Goal: Complete application form

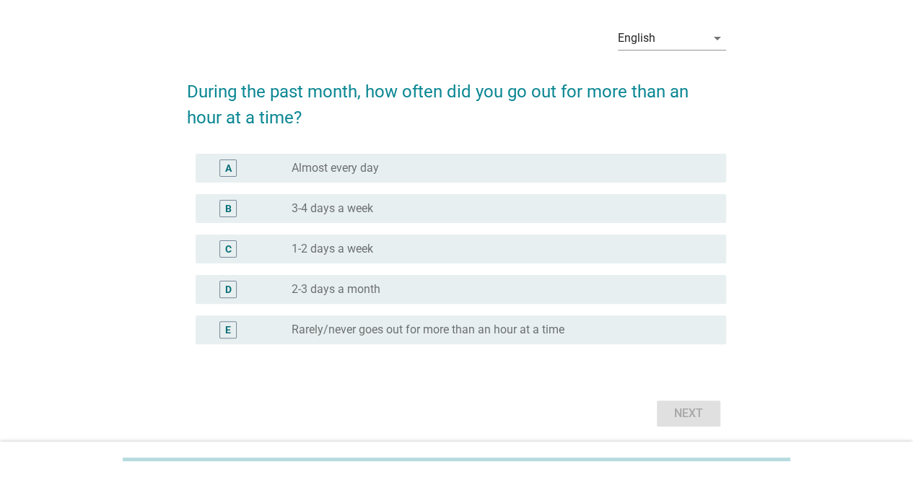
scroll to position [72, 0]
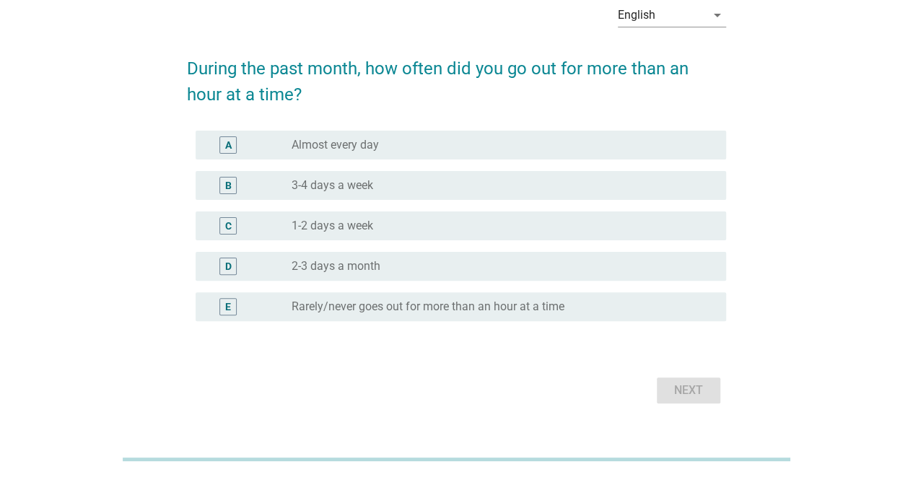
click at [426, 316] on div "E radio_button_unchecked Rarely/never goes out for more than an hour at a time" at bounding box center [461, 306] width 531 height 29
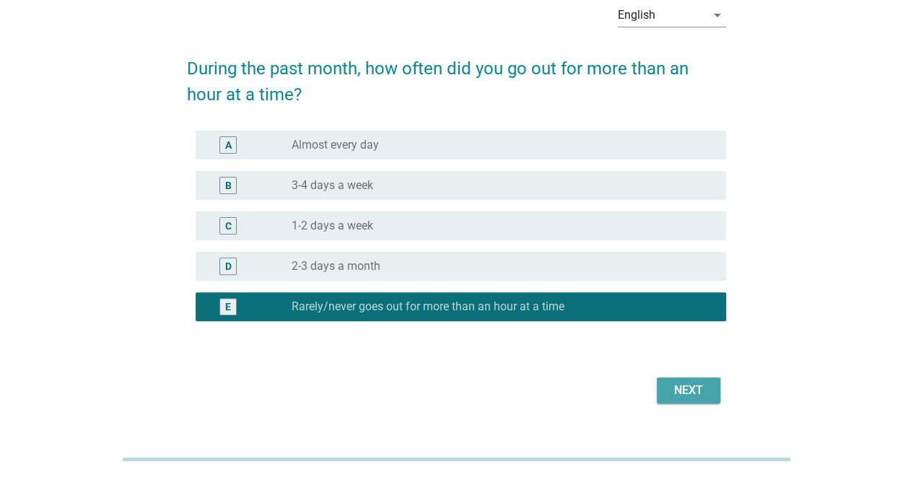
click at [705, 394] on div "Next" at bounding box center [689, 390] width 40 height 17
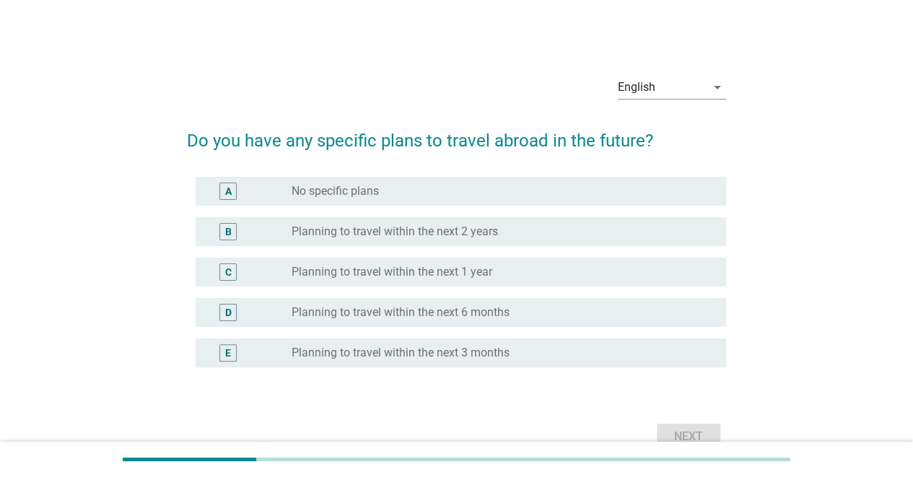
click at [464, 198] on div "radio_button_unchecked No specific plans" at bounding box center [503, 191] width 423 height 17
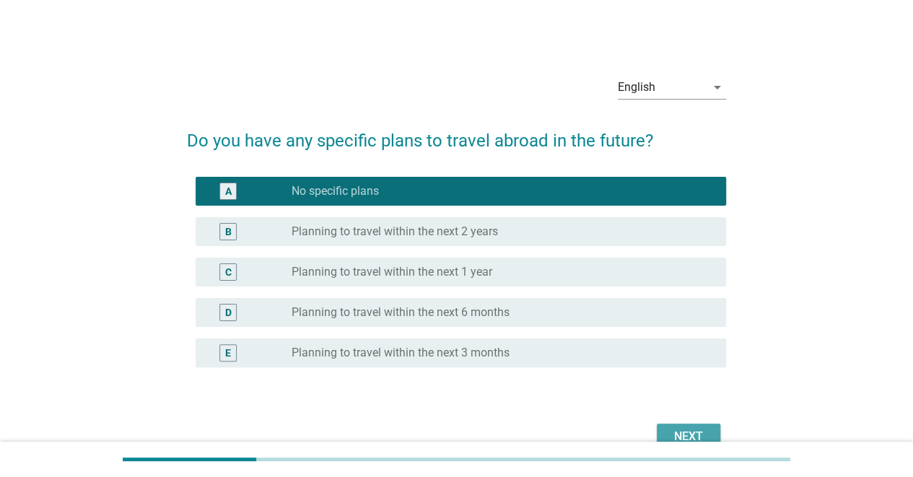
click at [683, 438] on div "Next" at bounding box center [689, 436] width 40 height 17
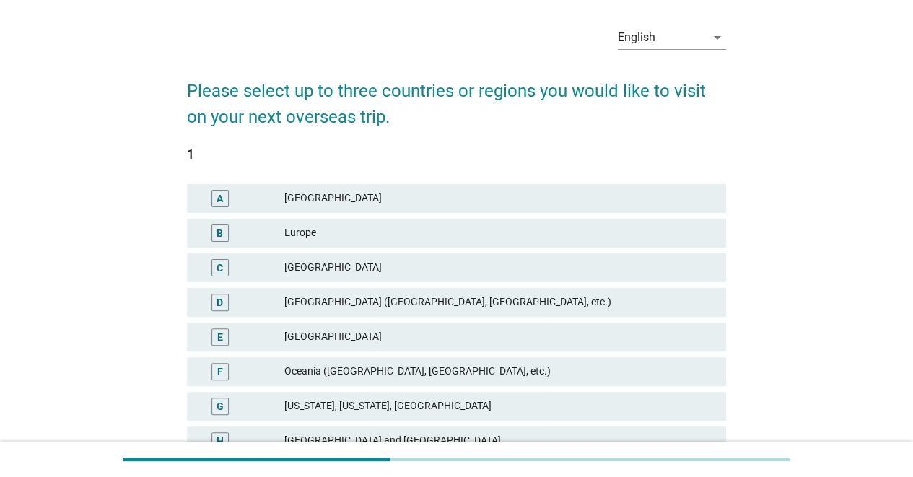
scroll to position [72, 0]
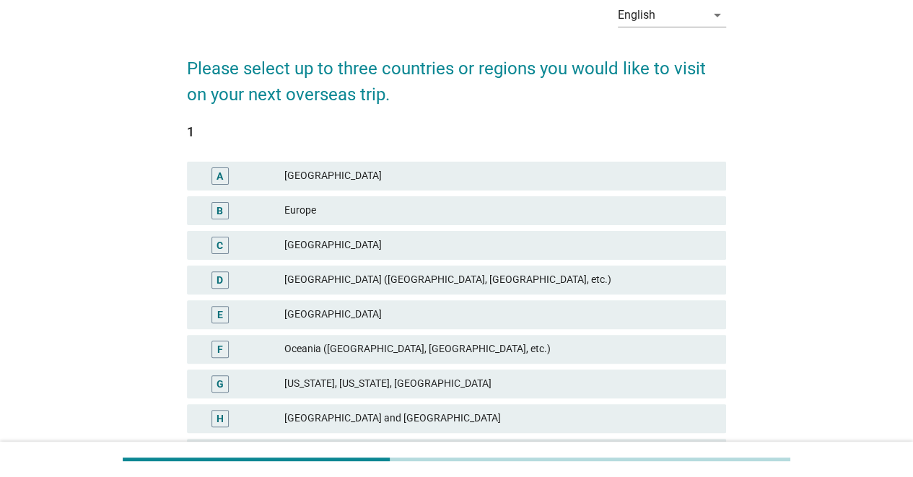
click at [578, 216] on div "Europe" at bounding box center [500, 210] width 430 height 17
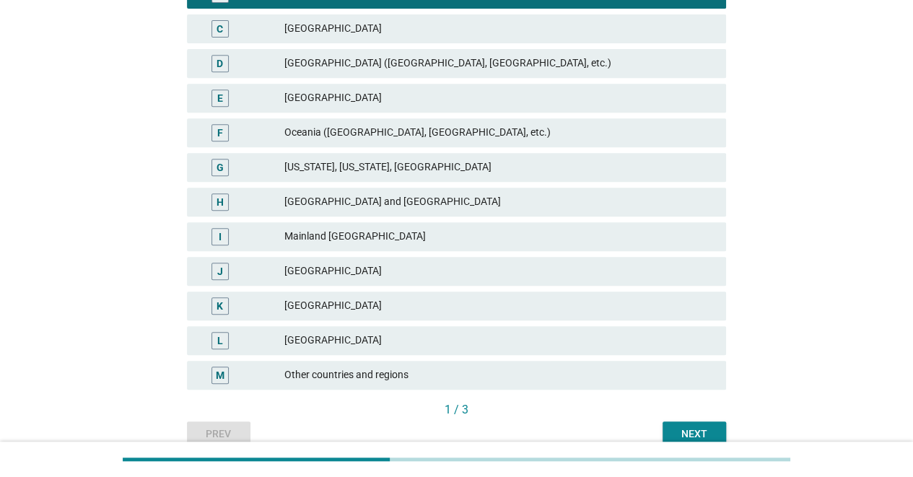
scroll to position [358, 0]
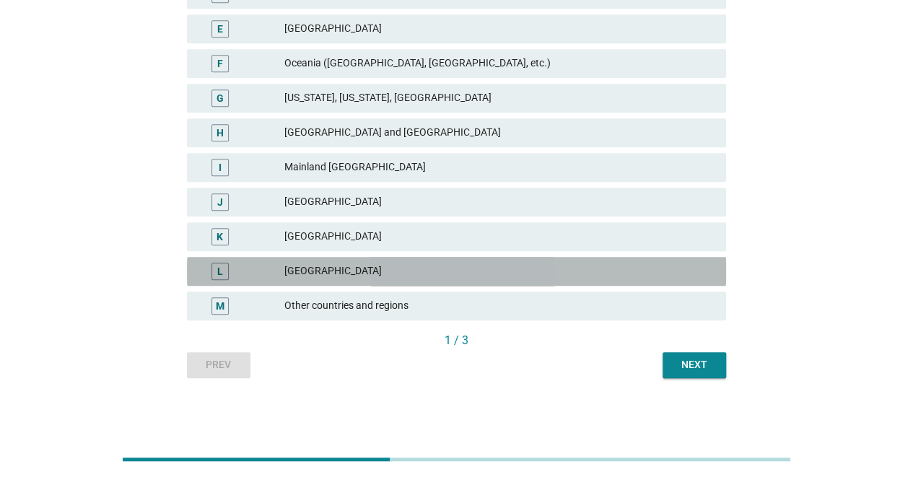
click at [506, 268] on div "[GEOGRAPHIC_DATA]" at bounding box center [500, 271] width 430 height 17
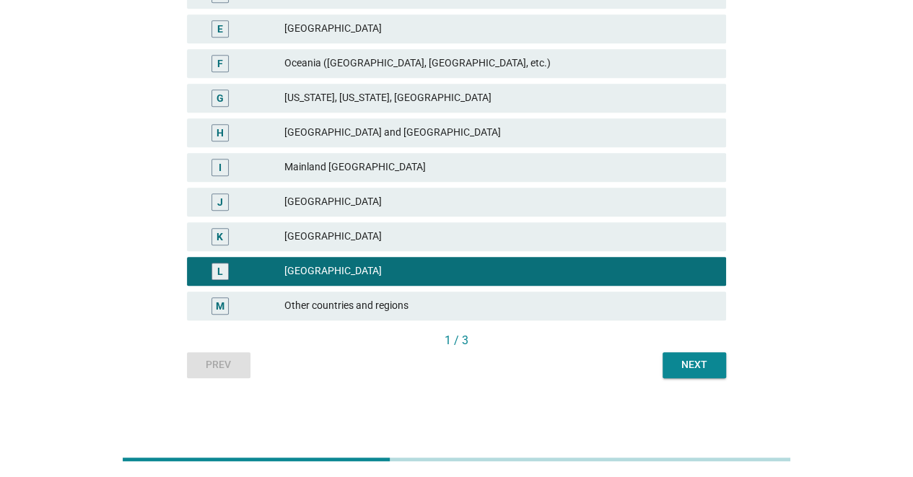
click at [497, 236] on div "[GEOGRAPHIC_DATA]" at bounding box center [500, 236] width 430 height 17
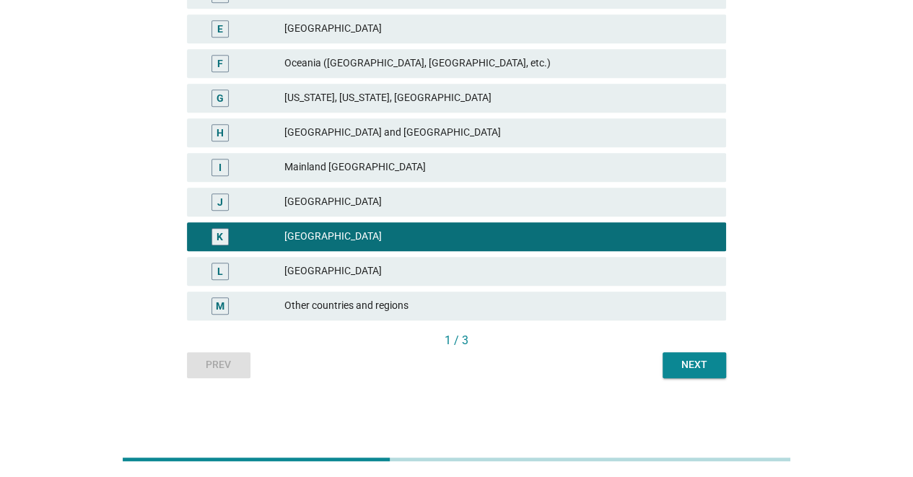
click at [675, 365] on div "Next" at bounding box center [694, 364] width 40 height 15
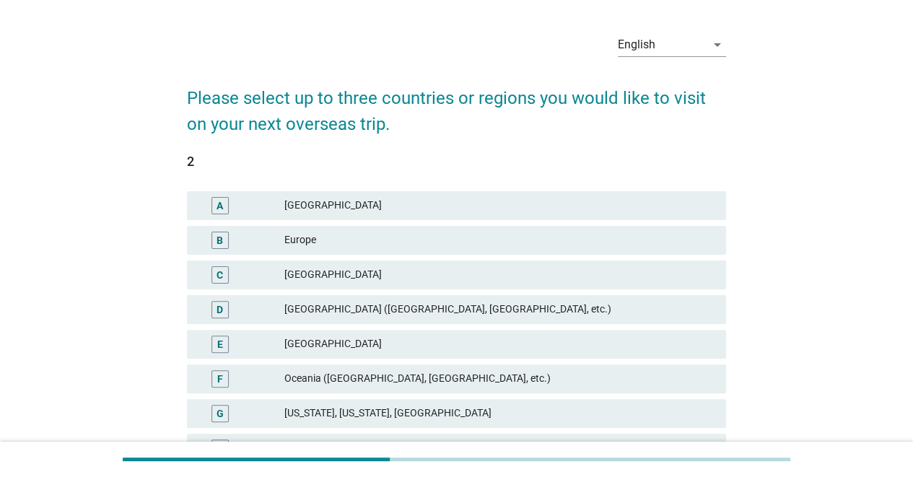
scroll to position [72, 0]
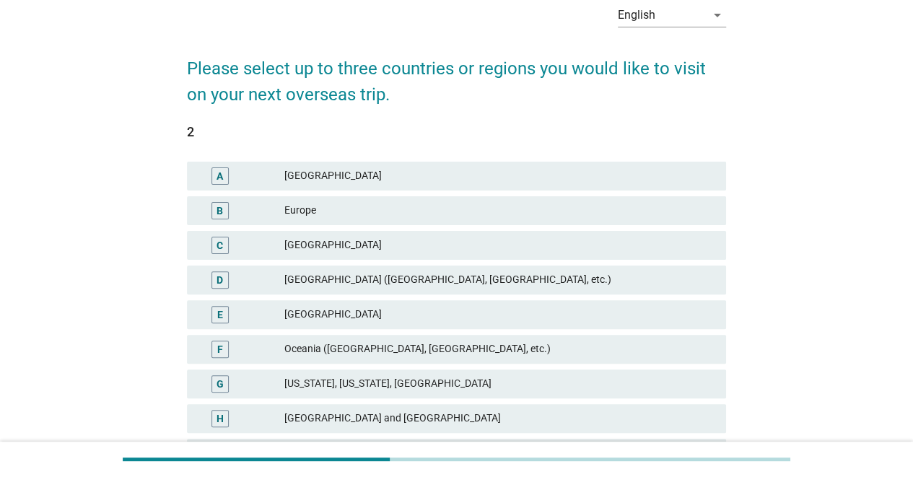
click at [451, 222] on div "B Europe" at bounding box center [456, 210] width 539 height 29
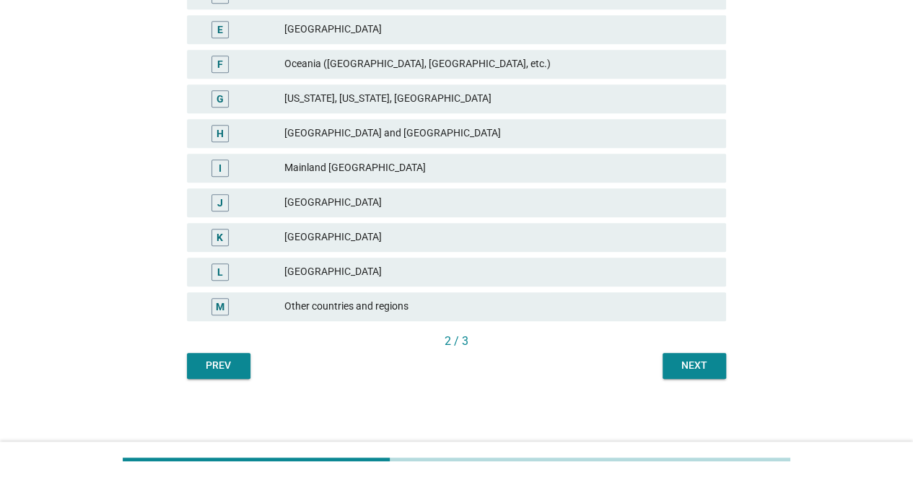
scroll to position [358, 0]
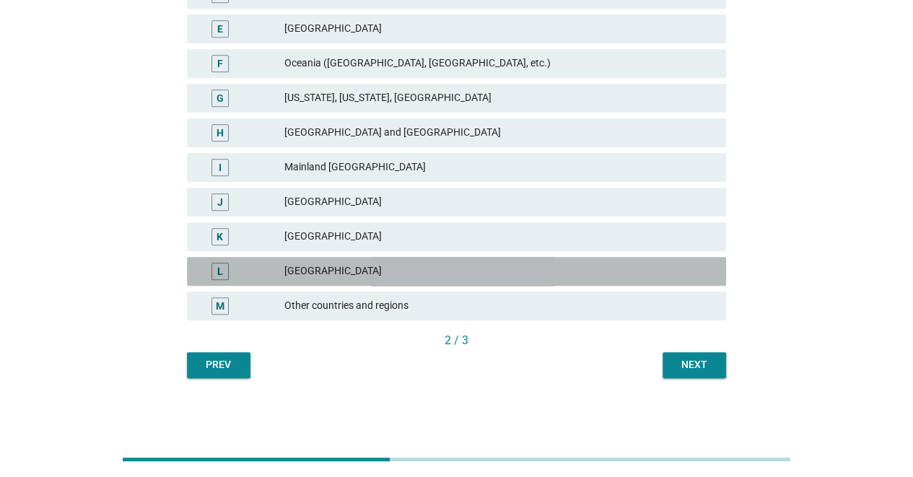
click at [448, 269] on div "[GEOGRAPHIC_DATA]" at bounding box center [500, 271] width 430 height 17
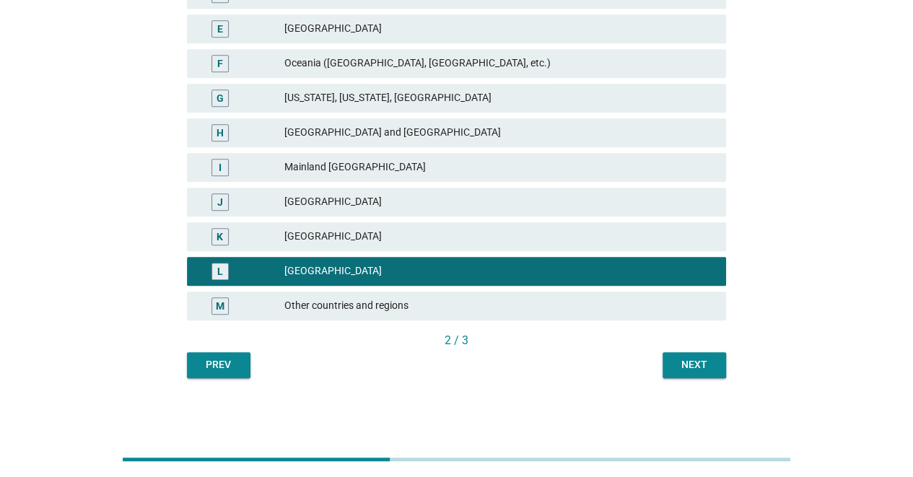
click at [443, 246] on div "K [GEOGRAPHIC_DATA]" at bounding box center [456, 236] width 539 height 29
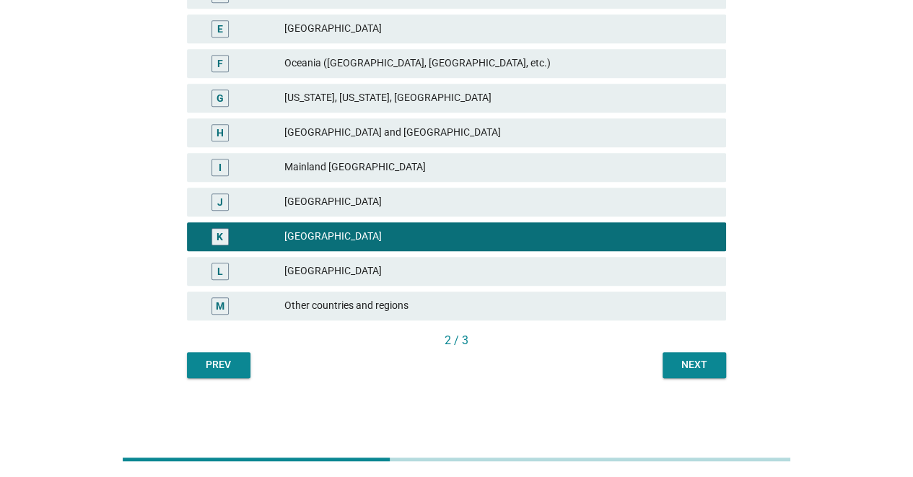
click at [692, 364] on div "Next" at bounding box center [694, 364] width 40 height 15
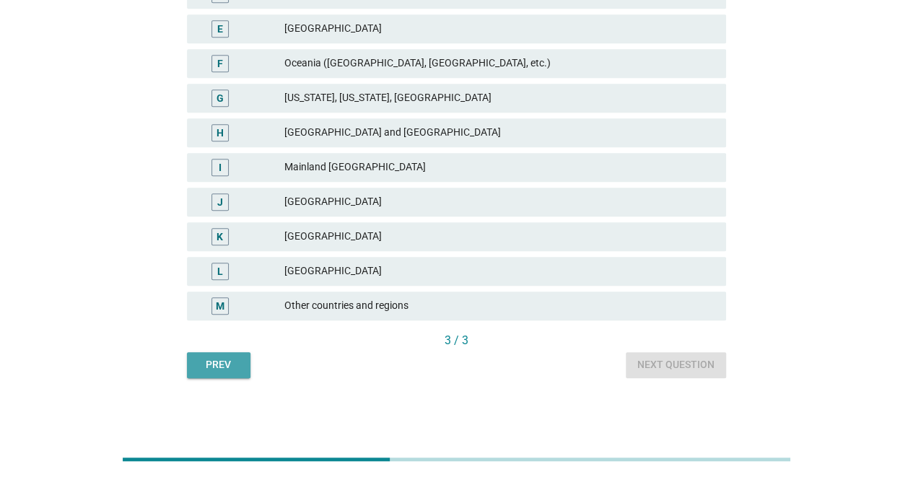
click at [235, 352] on button "Prev" at bounding box center [219, 365] width 64 height 26
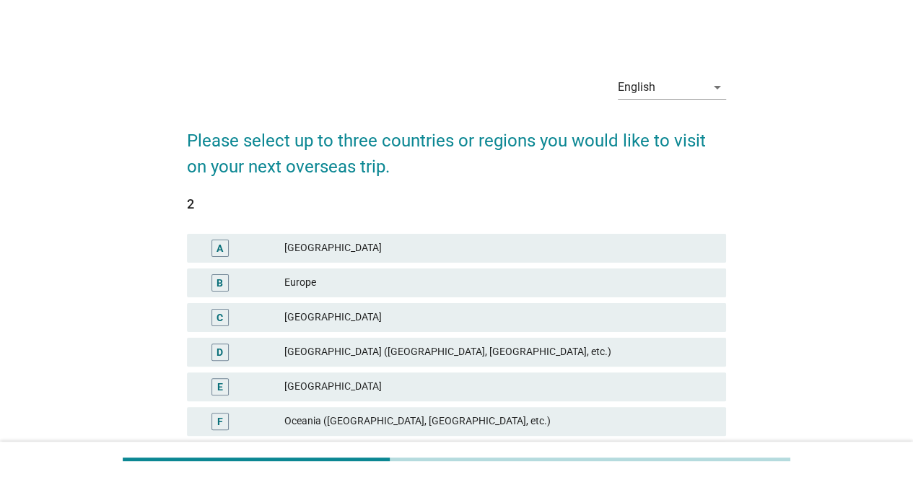
scroll to position [289, 0]
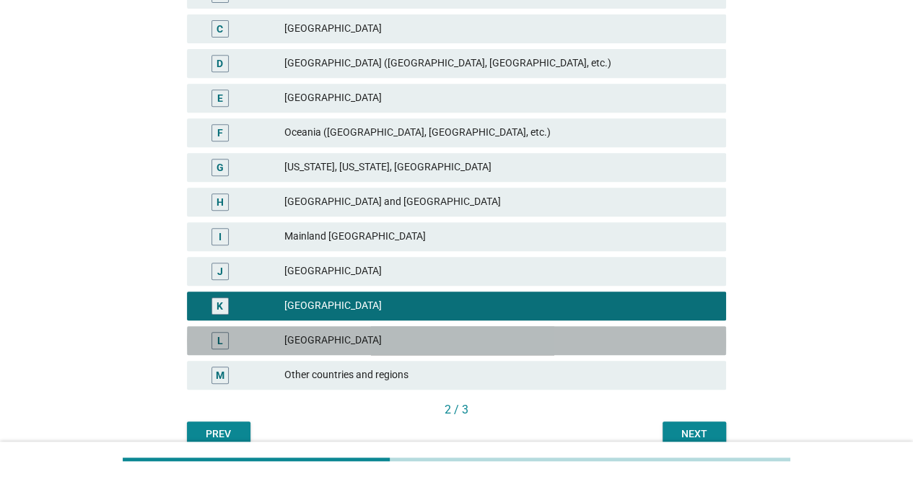
click at [485, 353] on div "L [GEOGRAPHIC_DATA]" at bounding box center [456, 340] width 539 height 29
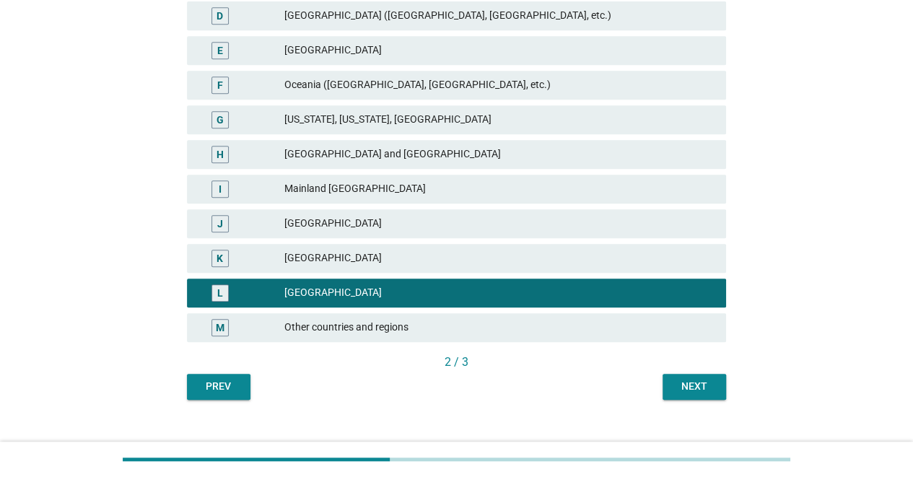
scroll to position [358, 0]
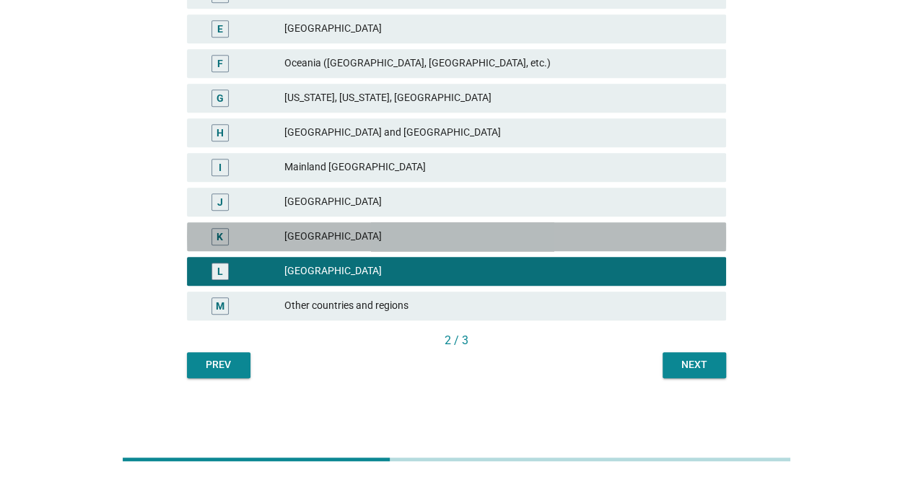
click at [226, 240] on div "K" at bounding box center [220, 236] width 17 height 17
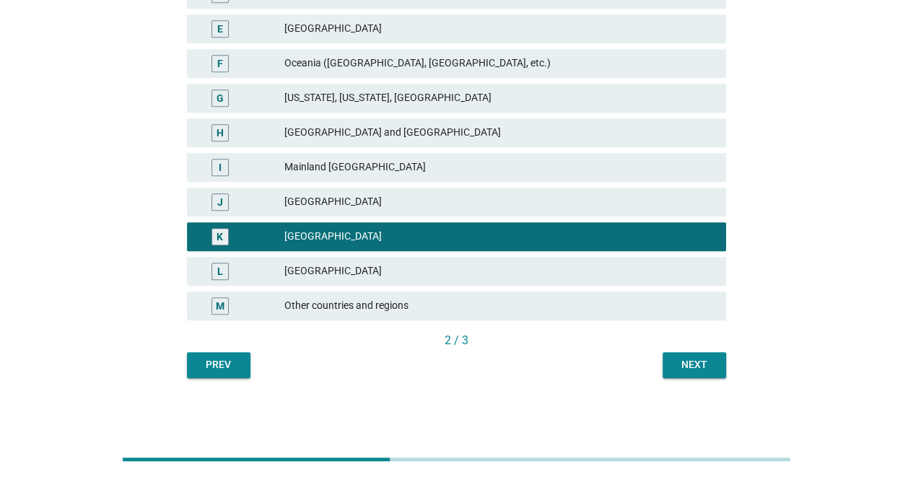
click at [276, 269] on div "L" at bounding box center [242, 271] width 86 height 17
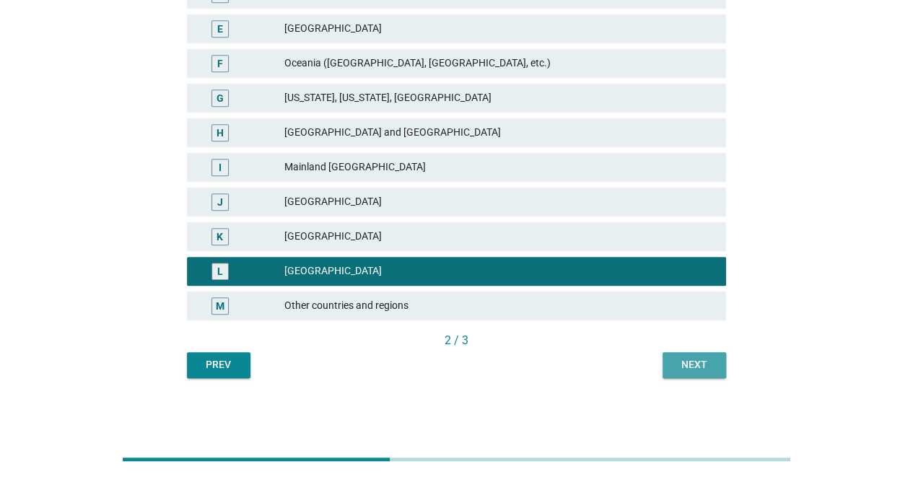
click at [709, 371] on div "Next" at bounding box center [694, 364] width 40 height 15
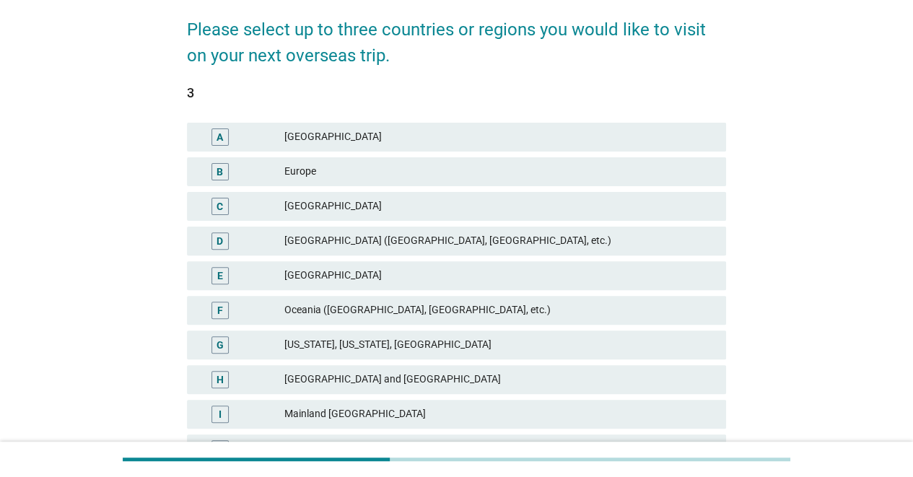
scroll to position [144, 0]
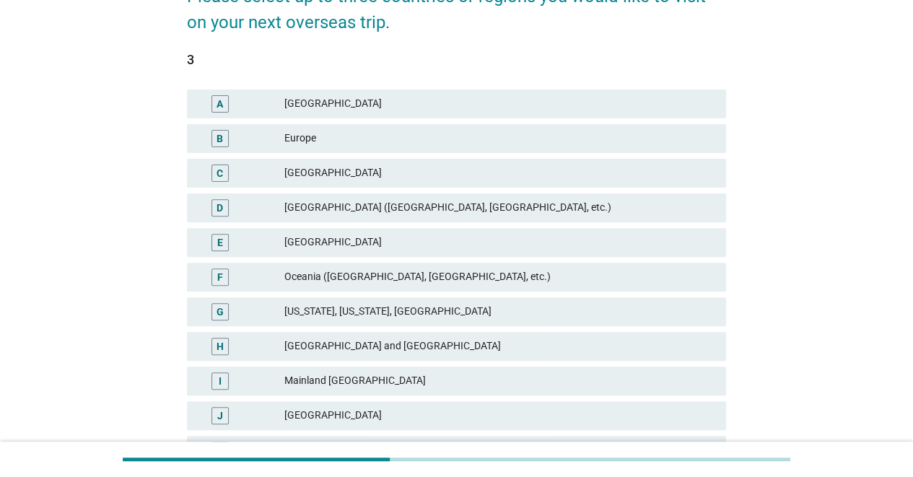
click at [529, 143] on div "Europe" at bounding box center [500, 138] width 430 height 17
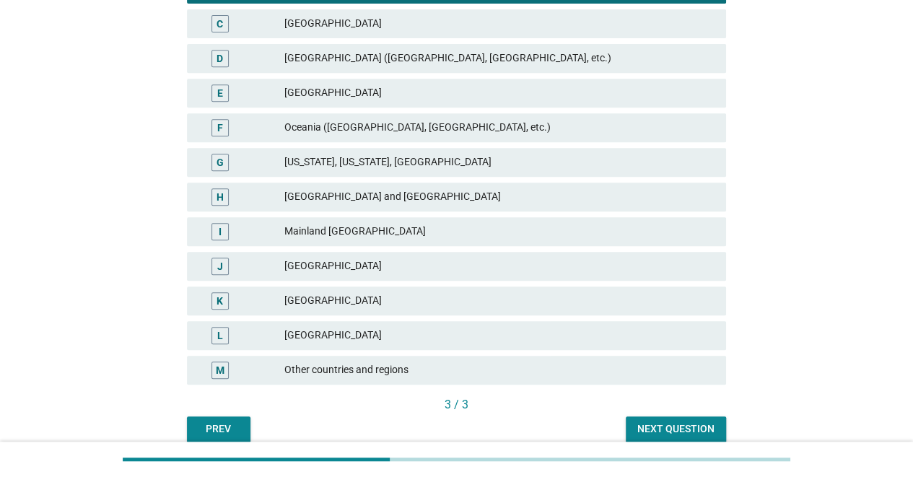
scroll to position [358, 0]
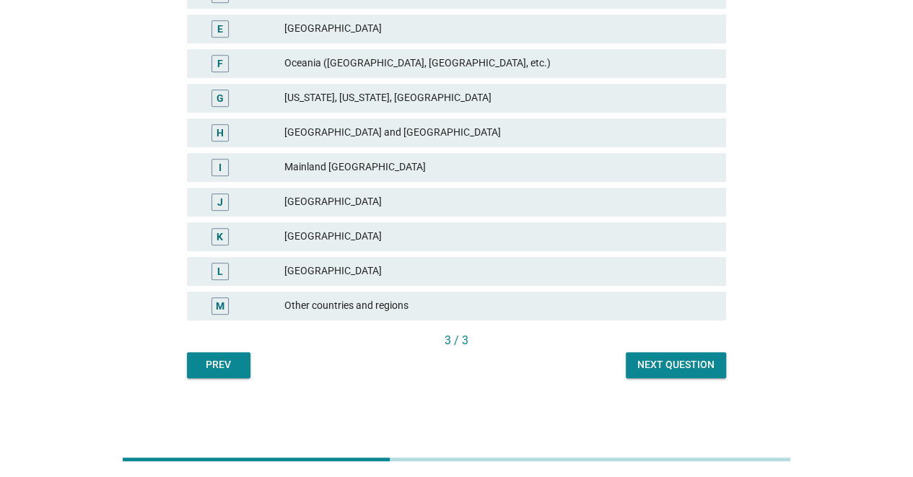
click at [485, 279] on div "[GEOGRAPHIC_DATA]" at bounding box center [500, 271] width 430 height 17
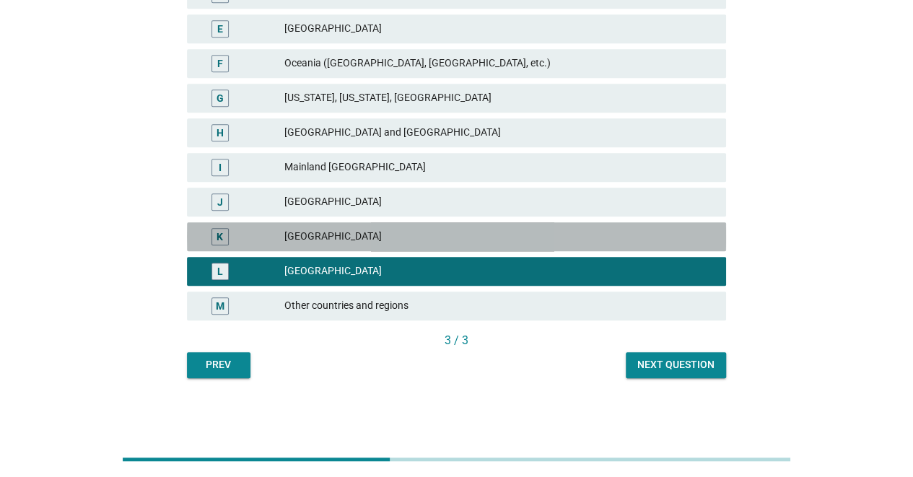
click at [464, 250] on div "K [GEOGRAPHIC_DATA]" at bounding box center [456, 236] width 539 height 29
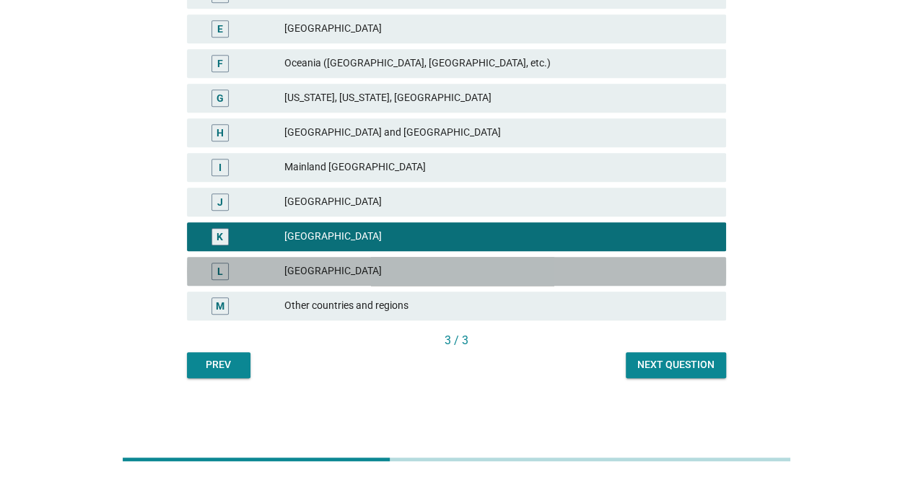
click at [513, 280] on div "L [GEOGRAPHIC_DATA]" at bounding box center [456, 271] width 539 height 29
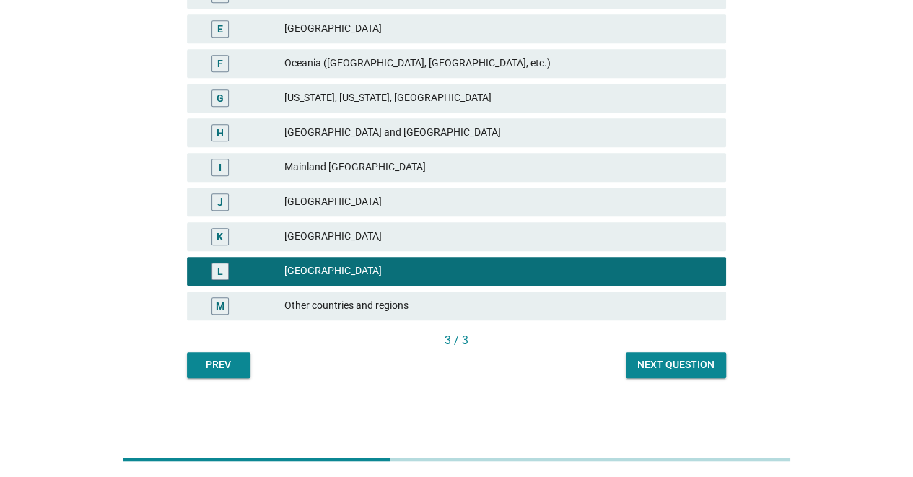
click at [505, 247] on div "K [GEOGRAPHIC_DATA]" at bounding box center [456, 236] width 539 height 29
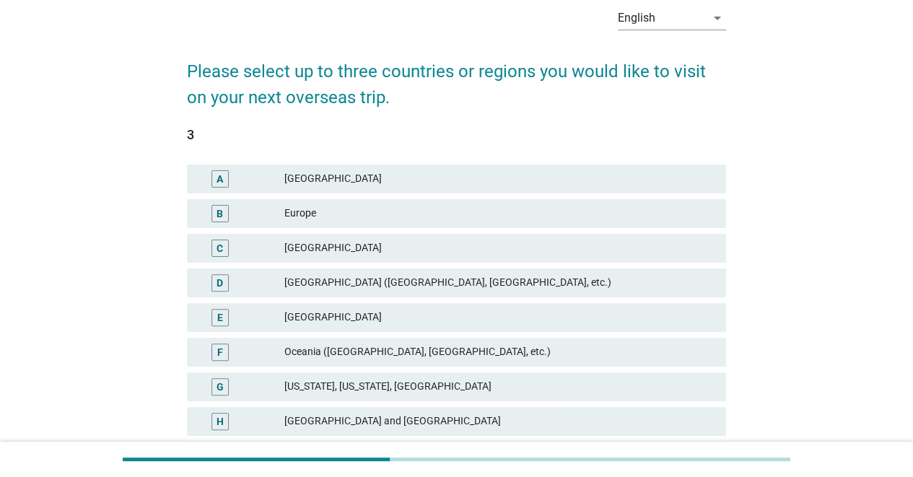
scroll to position [0, 0]
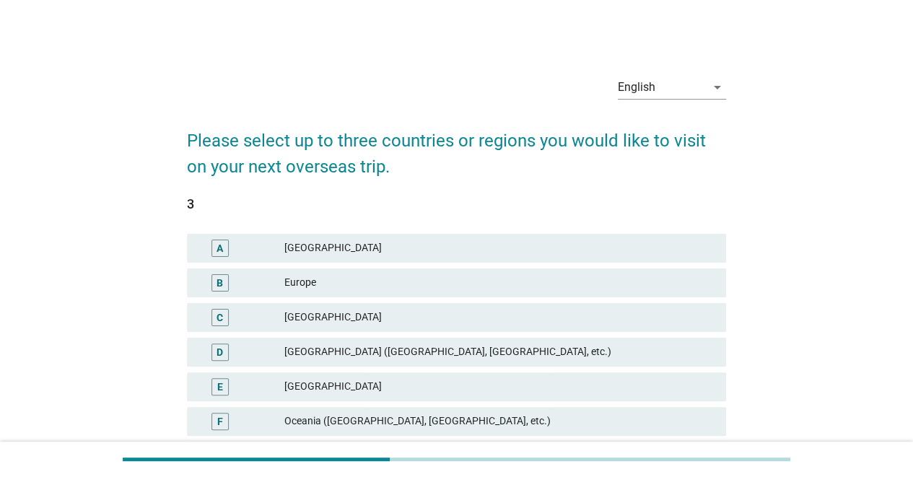
drag, startPoint x: 412, startPoint y: 283, endPoint x: 425, endPoint y: 287, distance: 13.7
click at [415, 283] on div "Europe" at bounding box center [500, 282] width 430 height 17
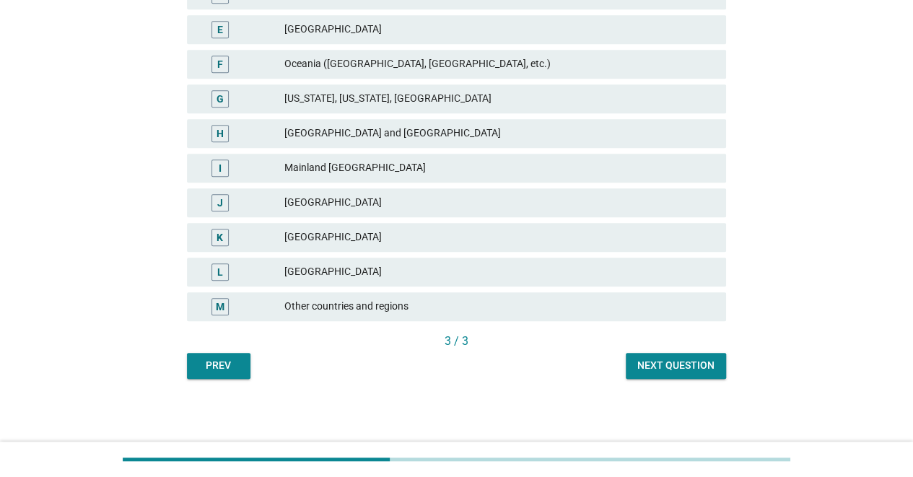
scroll to position [358, 0]
click at [676, 365] on div "Next question" at bounding box center [676, 364] width 77 height 15
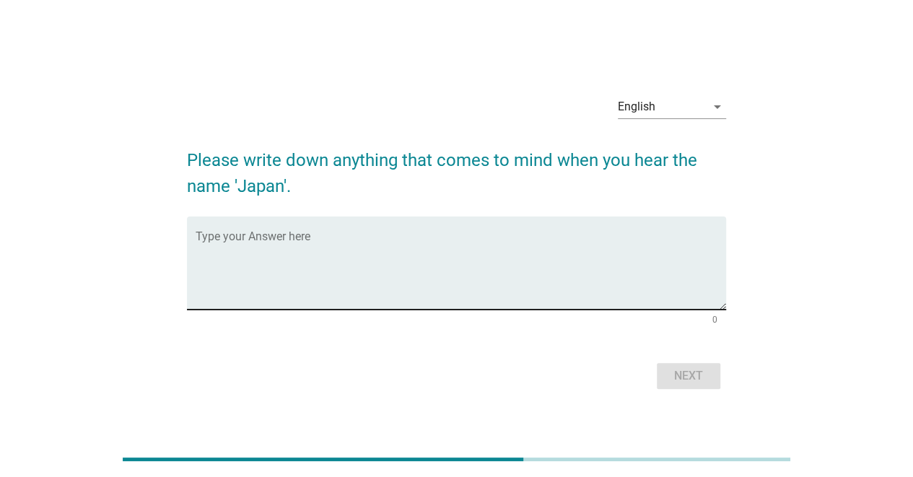
click at [513, 264] on textarea "Type your Answer here" at bounding box center [461, 272] width 531 height 76
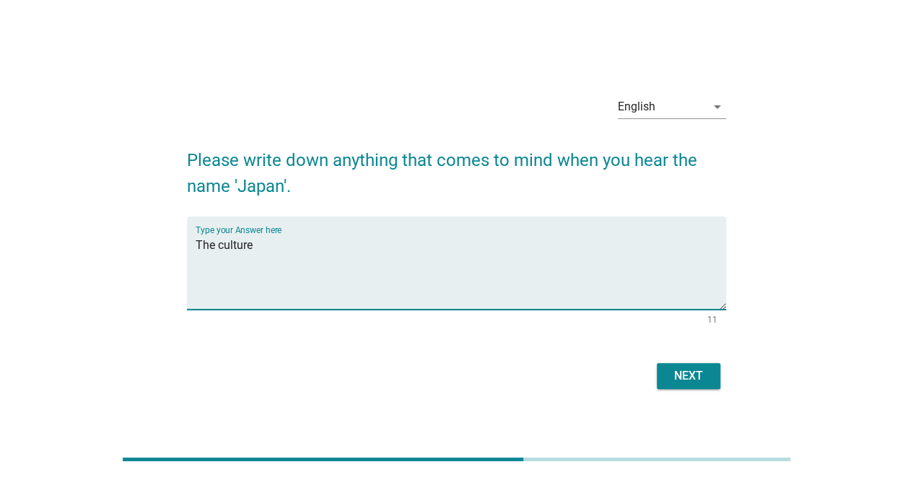
type textarea "The culture"
click at [701, 370] on div "Next" at bounding box center [689, 376] width 40 height 17
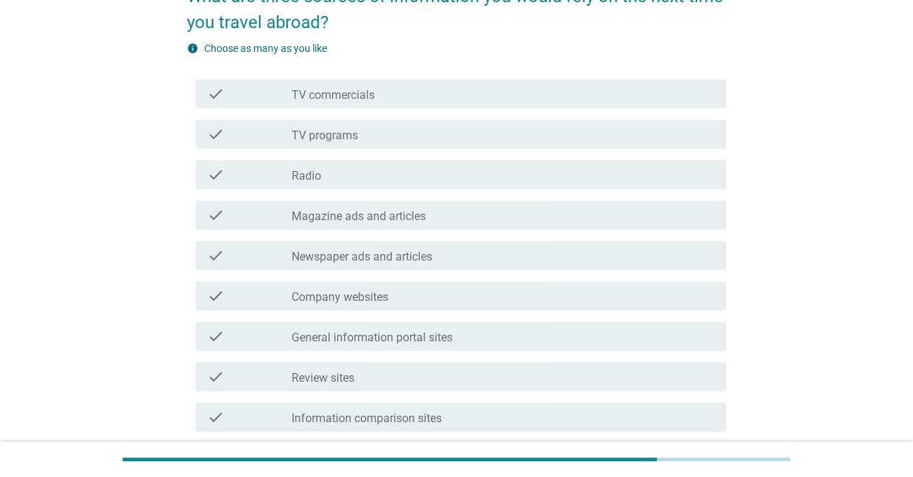
scroll to position [217, 0]
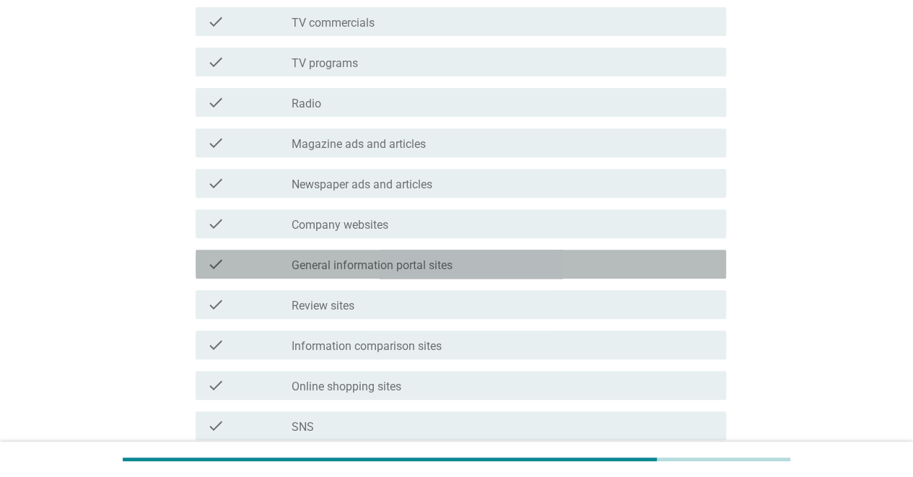
click at [523, 268] on div "check_box_outline_blank General information portal sites" at bounding box center [503, 264] width 423 height 17
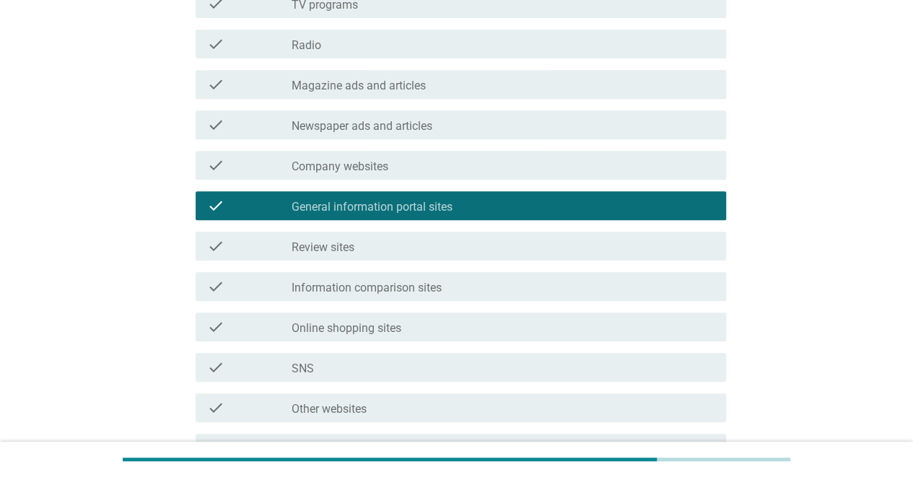
scroll to position [289, 0]
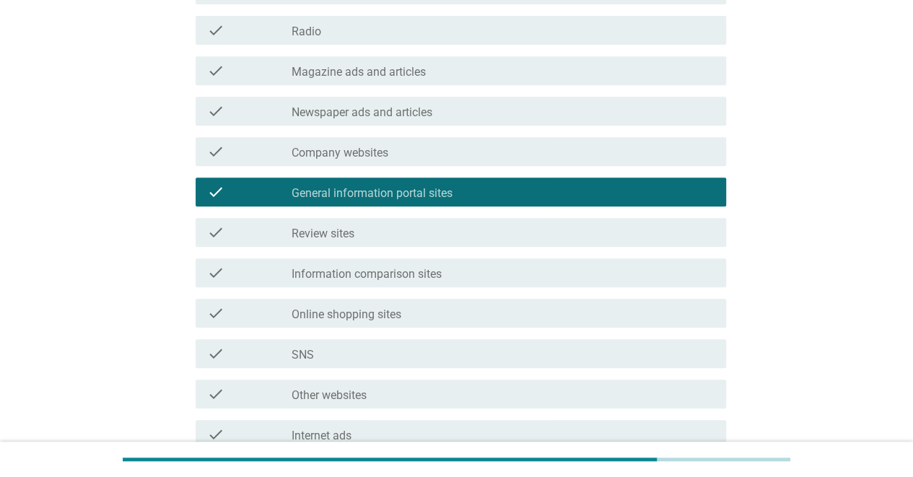
click at [514, 224] on div "check_box_outline_blank Review sites" at bounding box center [503, 232] width 423 height 17
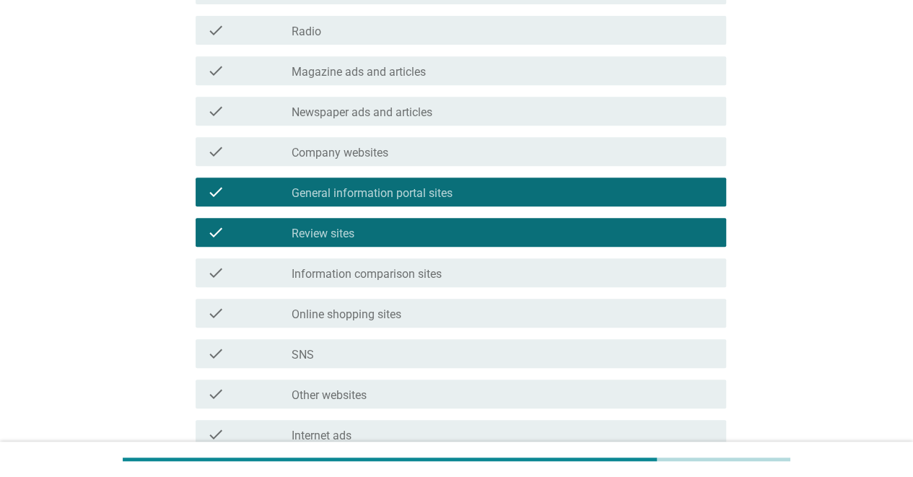
click at [525, 270] on div "check_box_outline_blank Information comparison sites" at bounding box center [503, 272] width 423 height 17
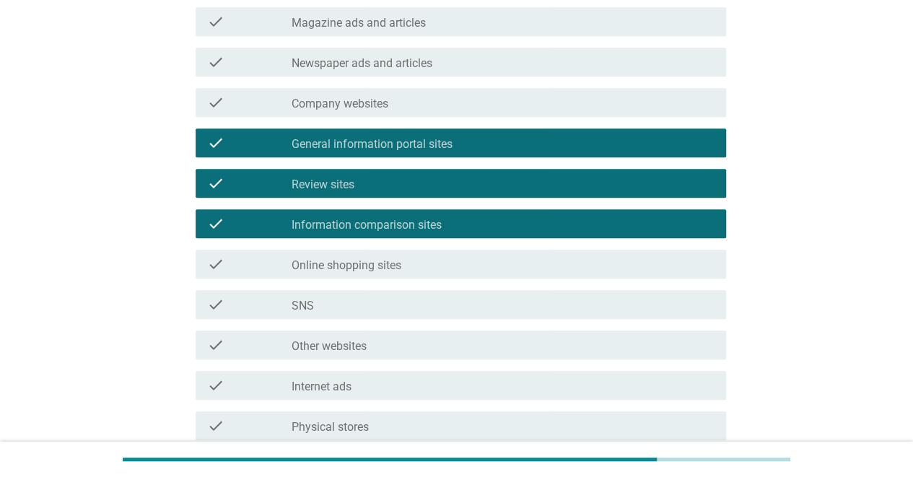
scroll to position [361, 0]
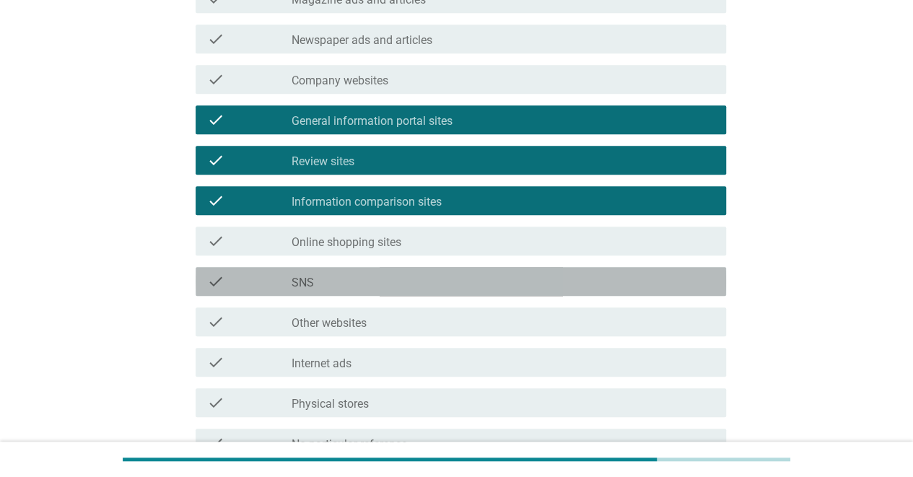
click at [518, 272] on div "check check_box_outline_blank SNS" at bounding box center [461, 281] width 531 height 29
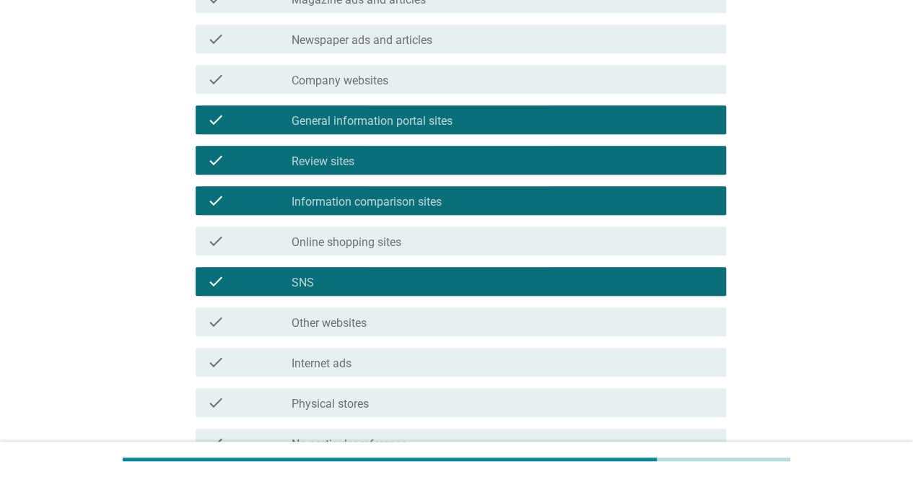
scroll to position [433, 0]
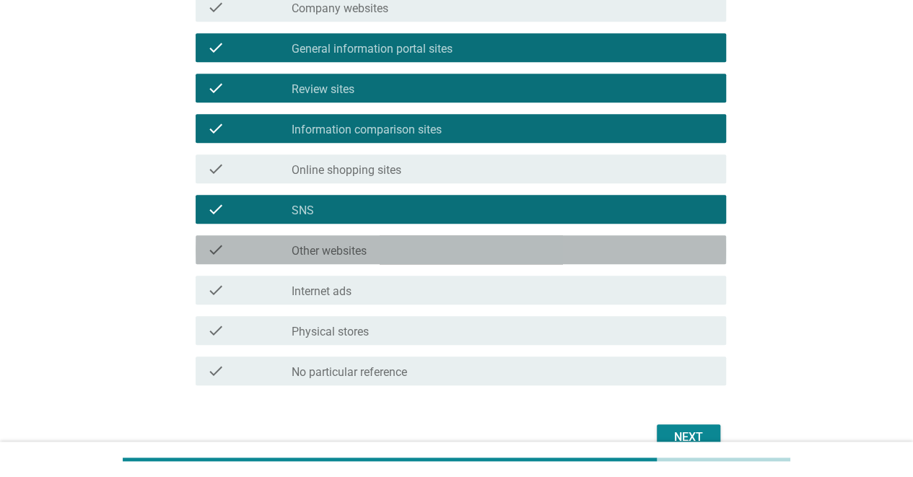
click at [556, 243] on div "check_box_outline_blank Other websites" at bounding box center [503, 249] width 423 height 17
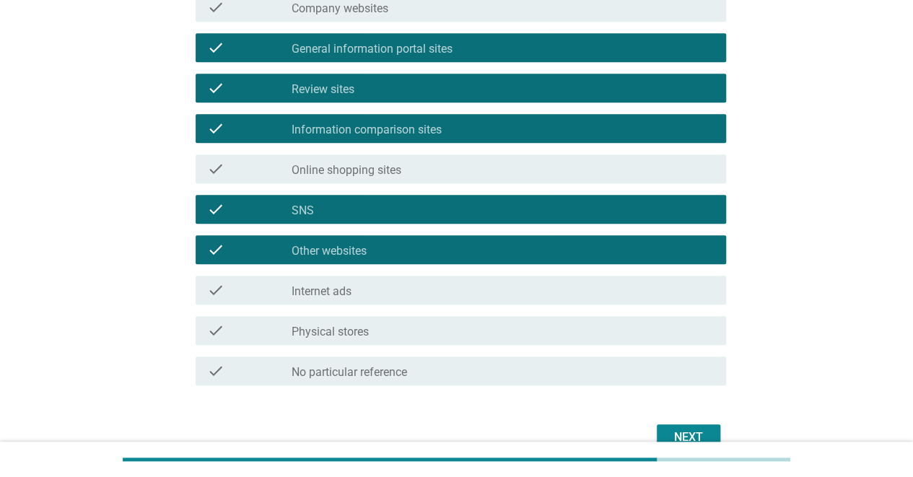
click at [693, 432] on div "Next" at bounding box center [689, 437] width 40 height 17
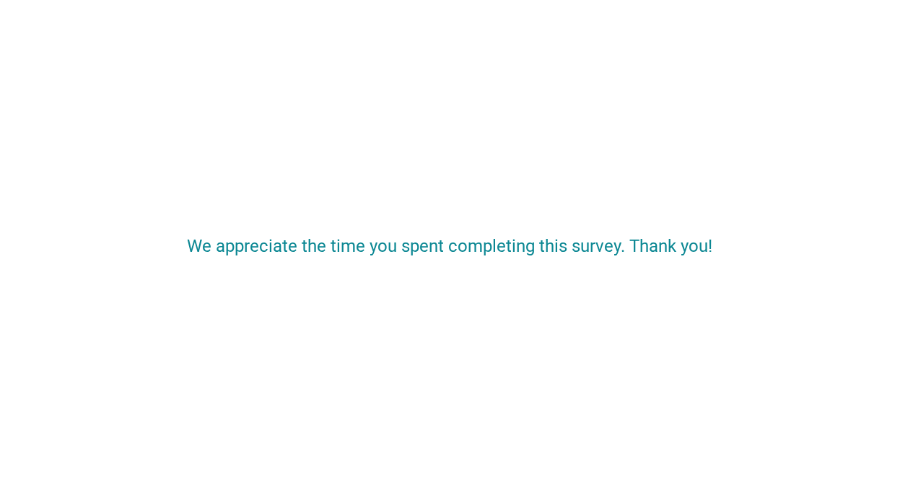
scroll to position [0, 0]
